Goal: Task Accomplishment & Management: Use online tool/utility

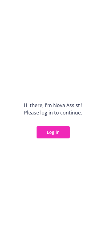
click at [52, 133] on button "Log in" at bounding box center [53, 132] width 33 height 12
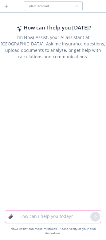
click at [38, 220] on textarea at bounding box center [53, 217] width 75 height 12
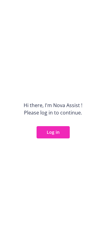
click at [48, 130] on button "Log in" at bounding box center [53, 132] width 33 height 12
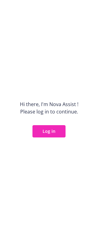
click at [49, 134] on button "Log in" at bounding box center [49, 131] width 33 height 12
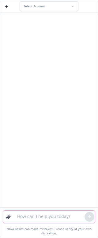
click at [60, 213] on textarea at bounding box center [49, 216] width 71 height 12
